Goal: Navigation & Orientation: Find specific page/section

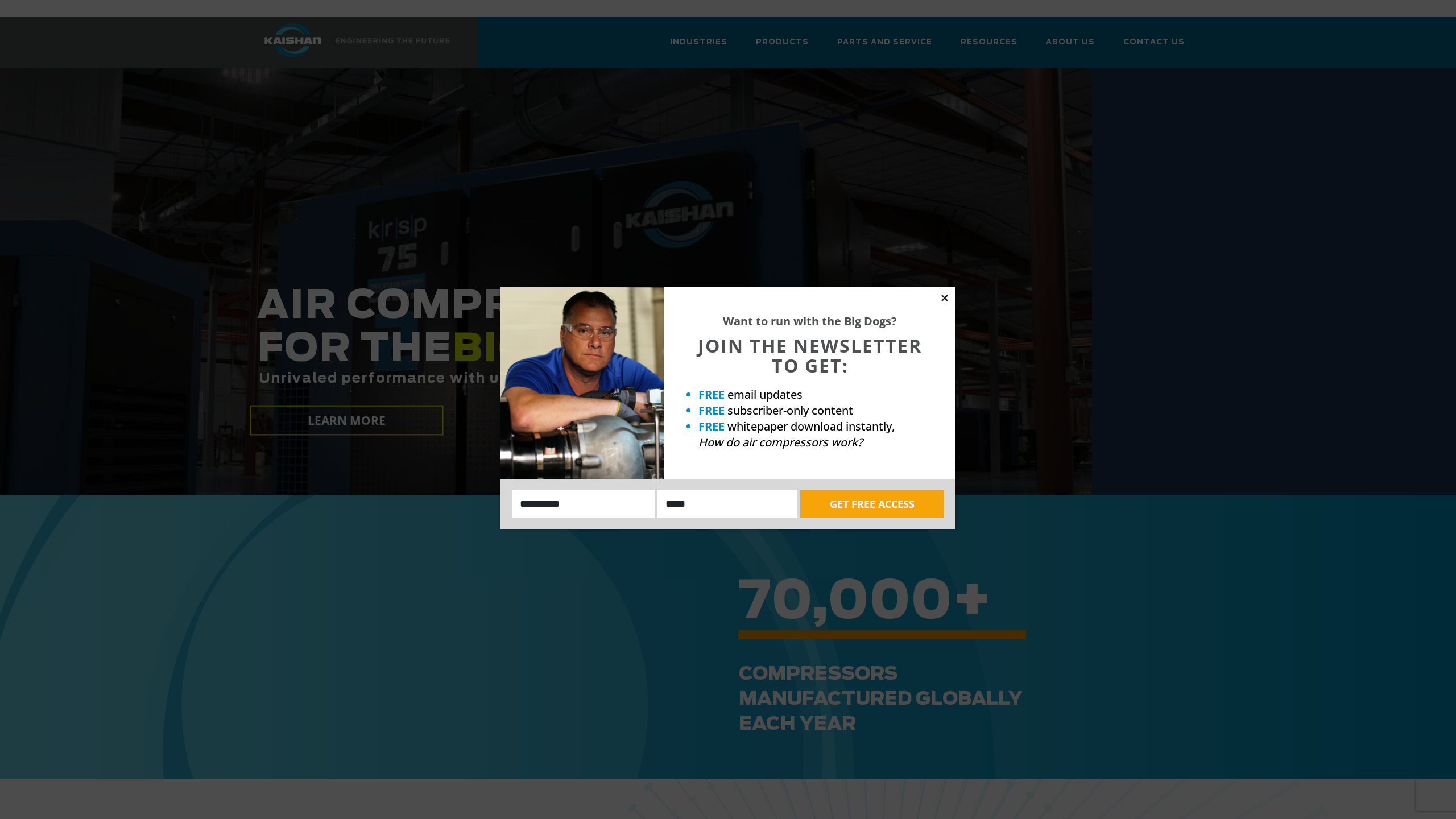
click at [942, 298] on icon at bounding box center [944, 298] width 10 height 10
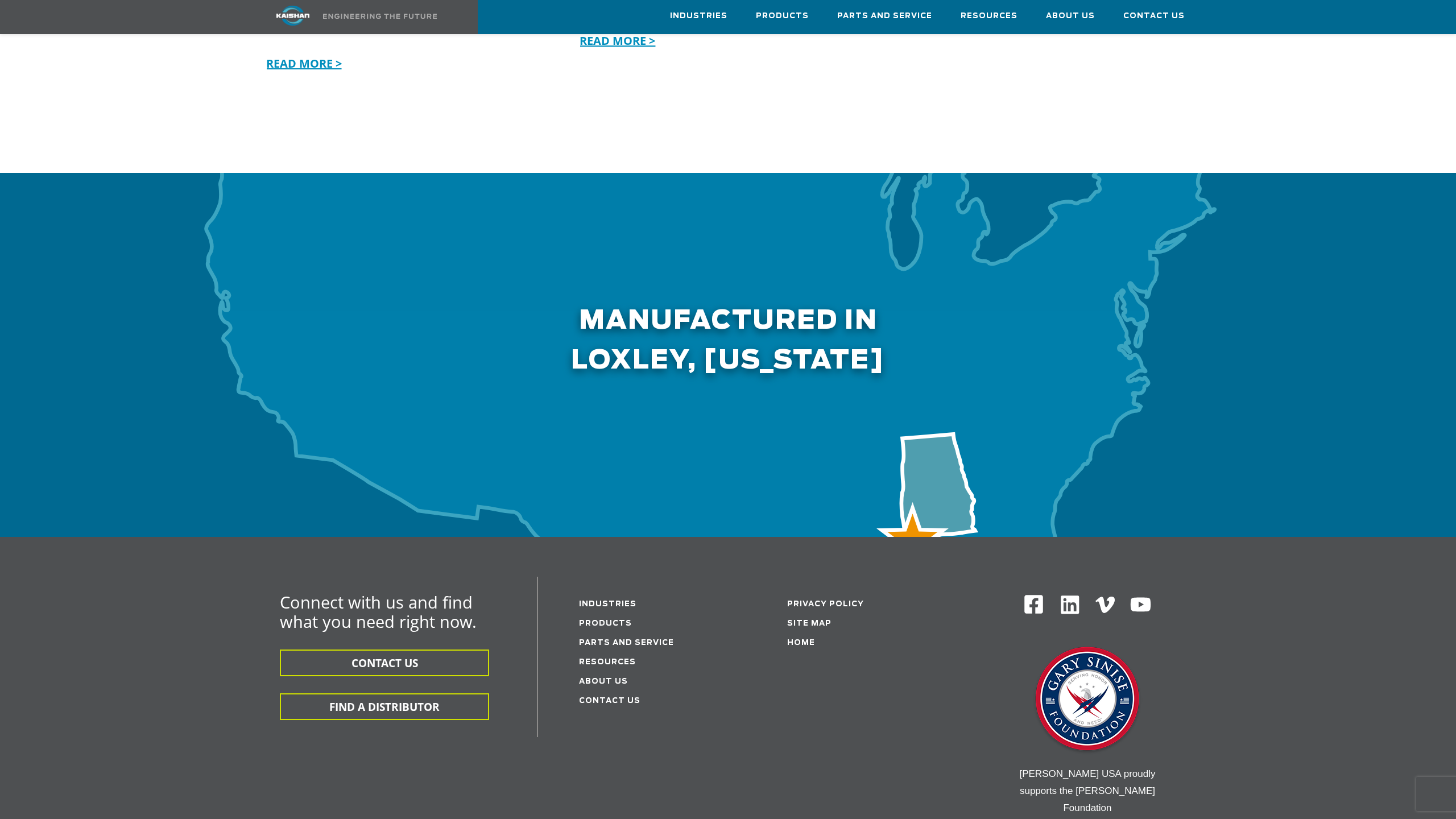
scroll to position [3309, 0]
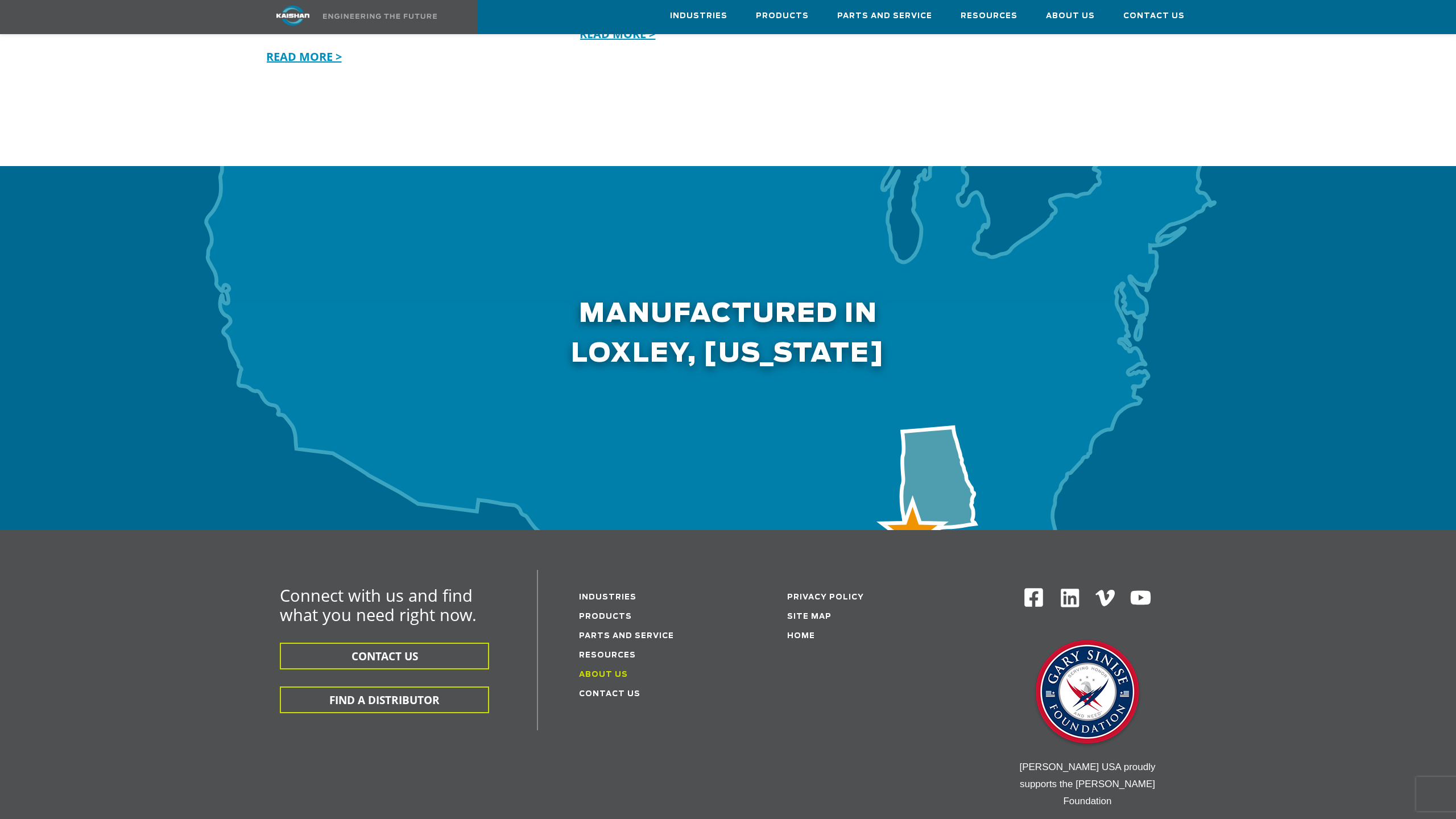
click at [607, 671] on link "About Us" at bounding box center [603, 674] width 49 height 7
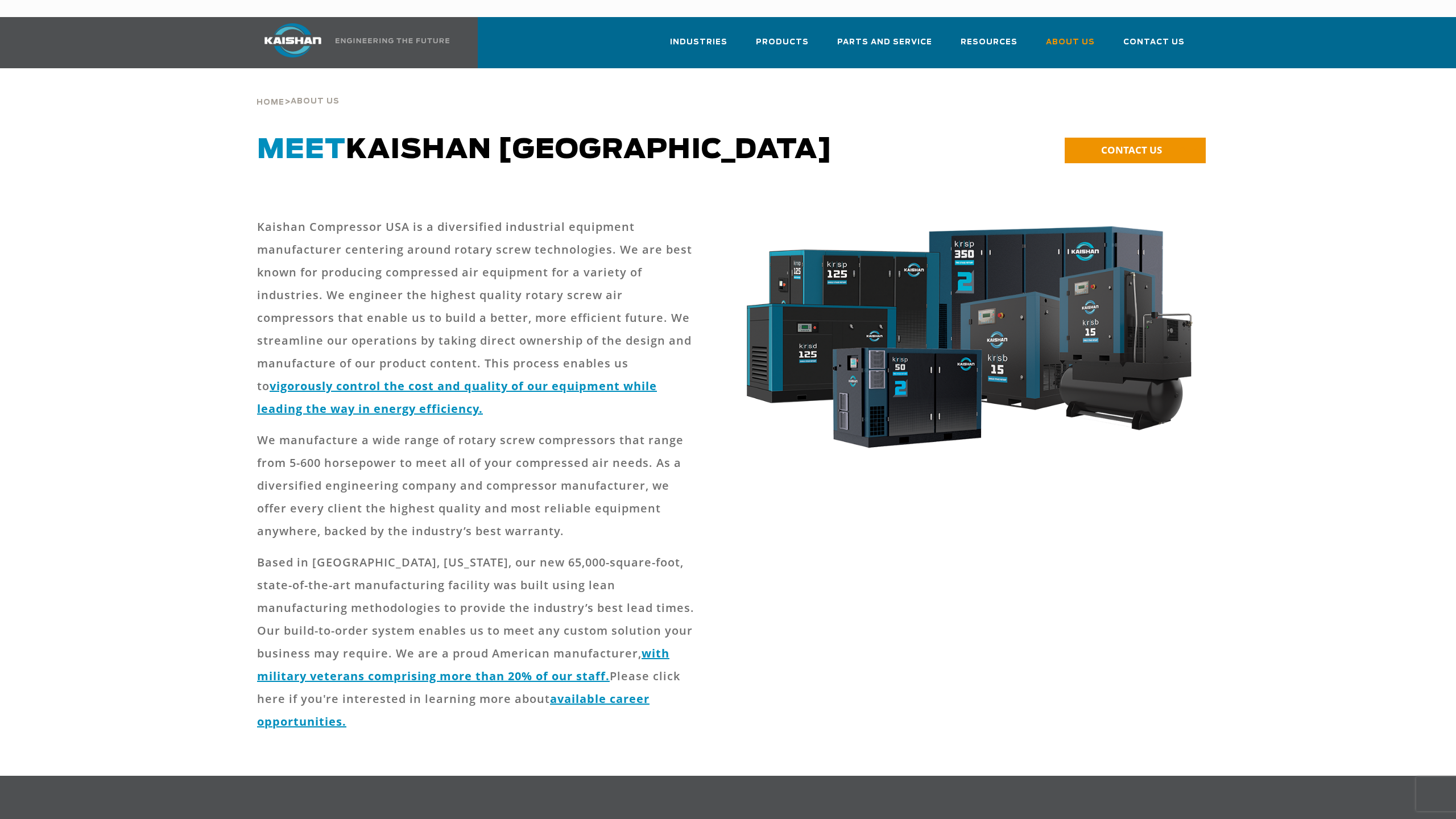
click at [387, 26] on link at bounding box center [351, 43] width 201 height 51
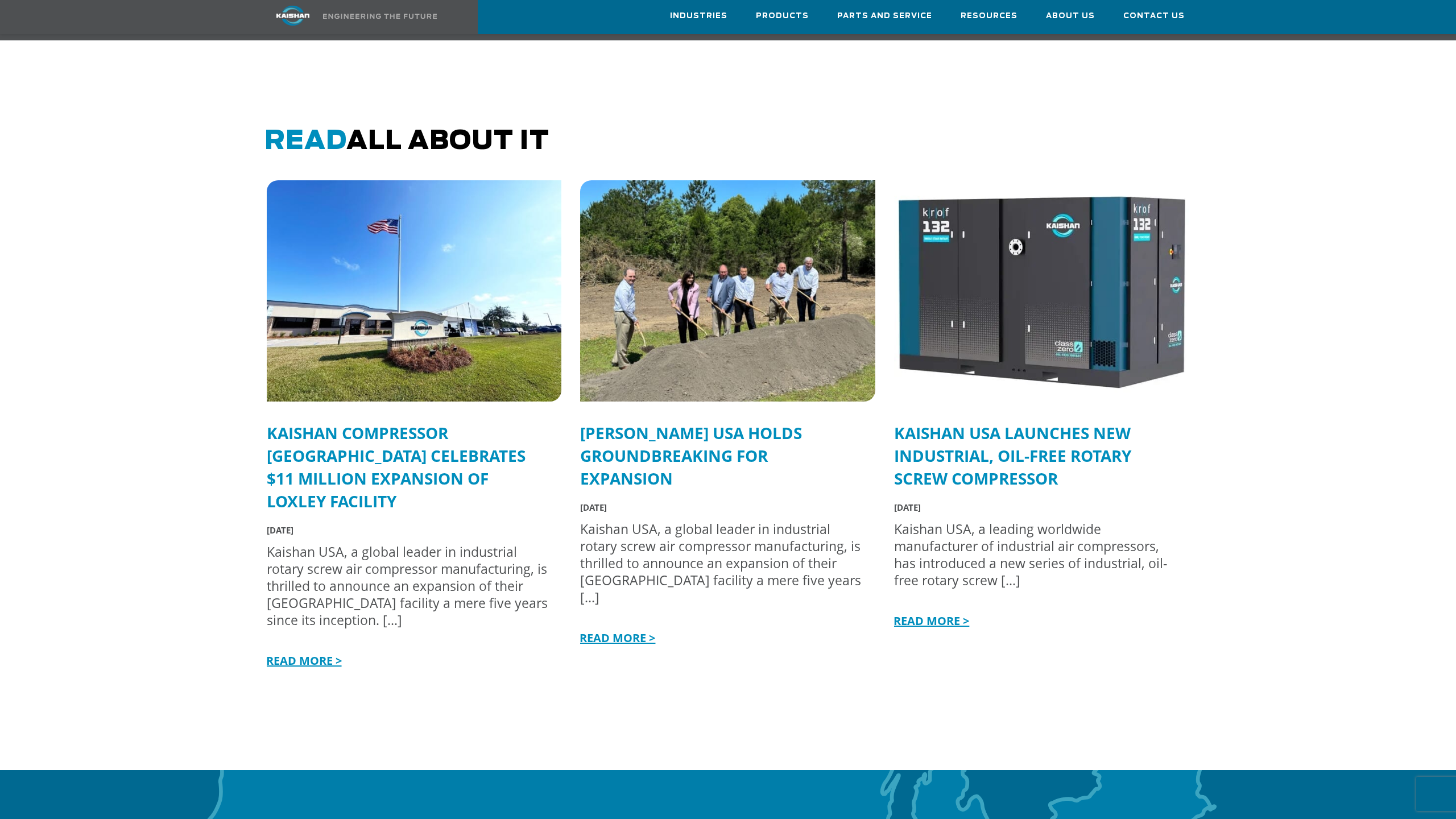
scroll to position [2703, 0]
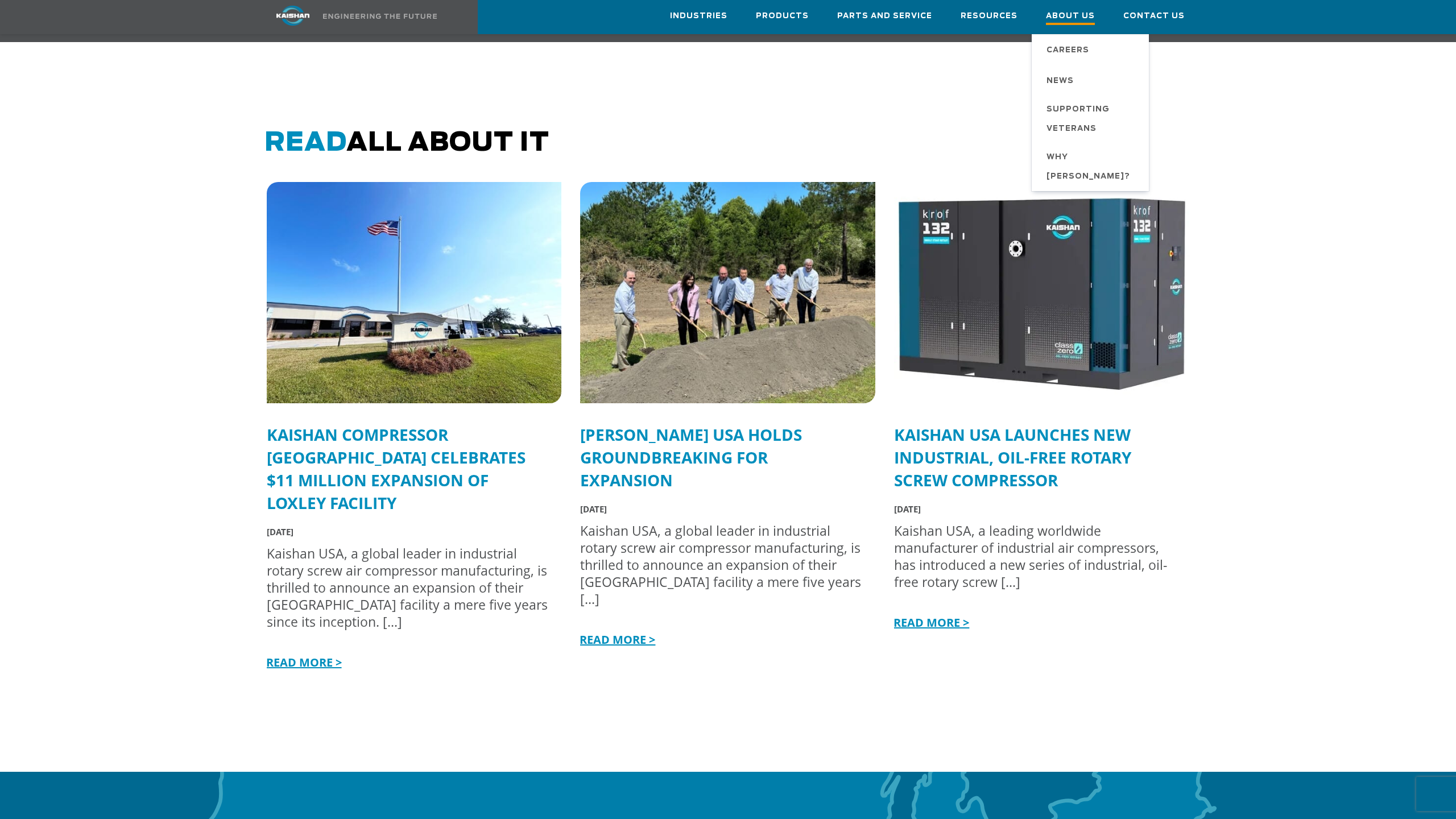
click at [1088, 24] on span "About Us" at bounding box center [1070, 18] width 49 height 16
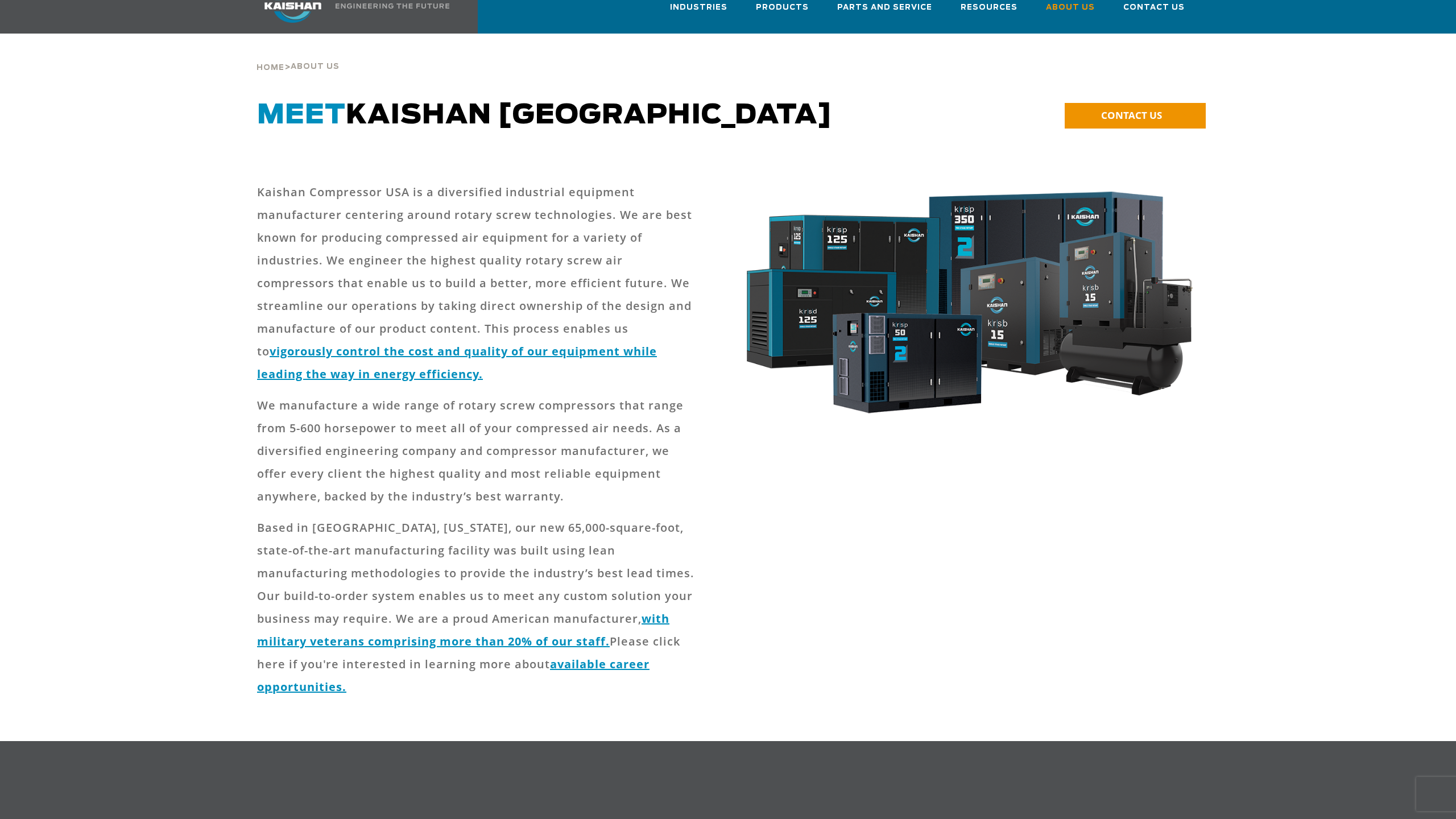
scroll to position [35, 0]
